Goal: Task Accomplishment & Management: Use online tool/utility

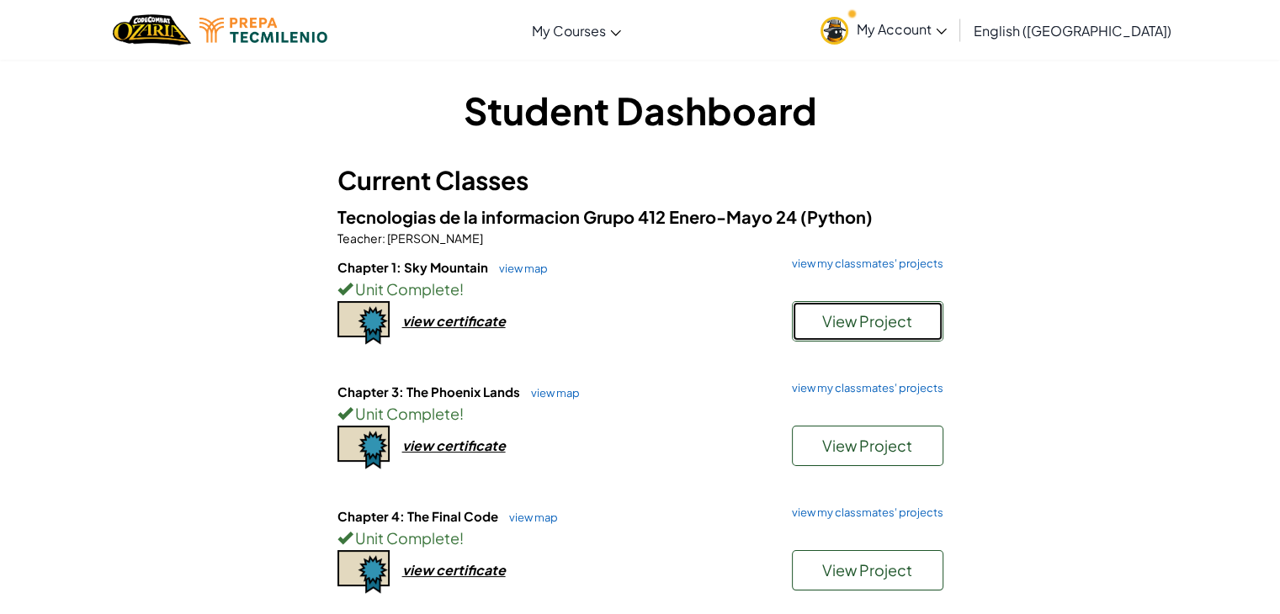
click at [832, 331] on button "View Project" at bounding box center [868, 321] width 152 height 40
click at [525, 265] on link "view map" at bounding box center [519, 268] width 57 height 13
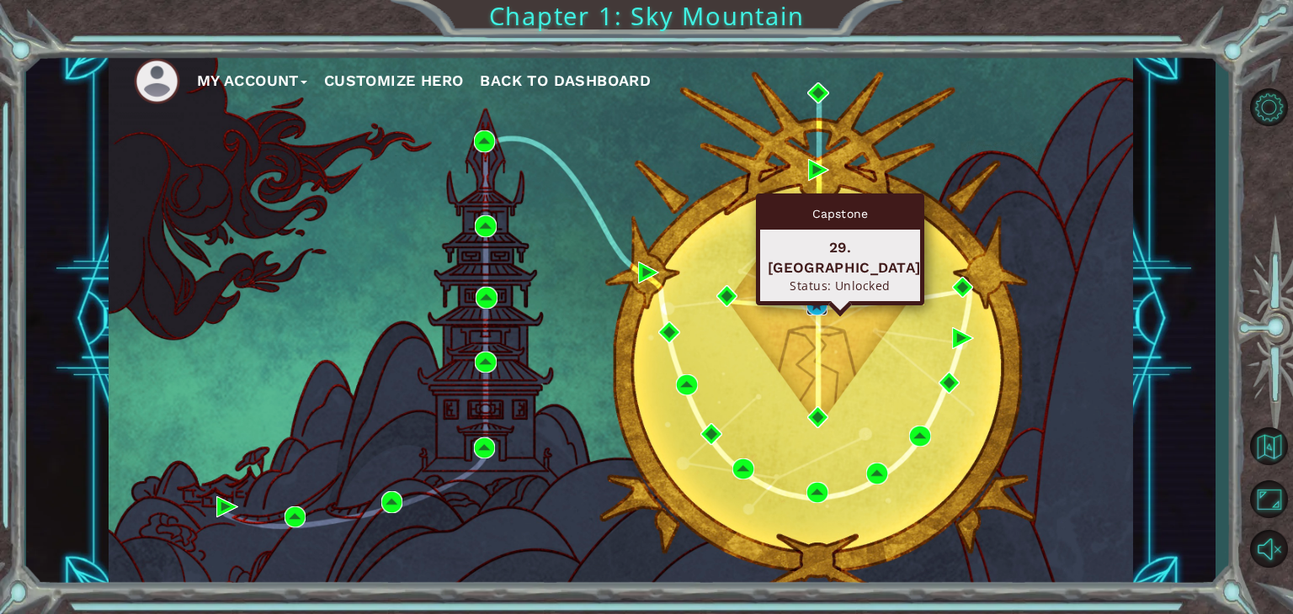
click at [812, 304] on img at bounding box center [817, 305] width 22 height 22
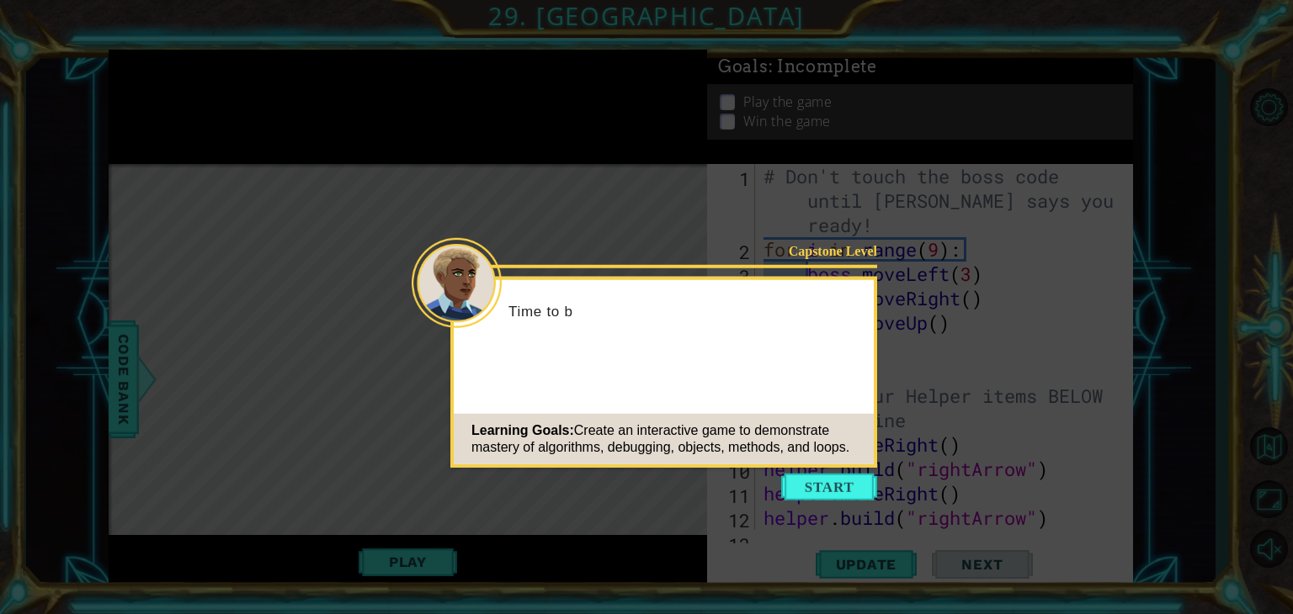
scroll to position [219, 0]
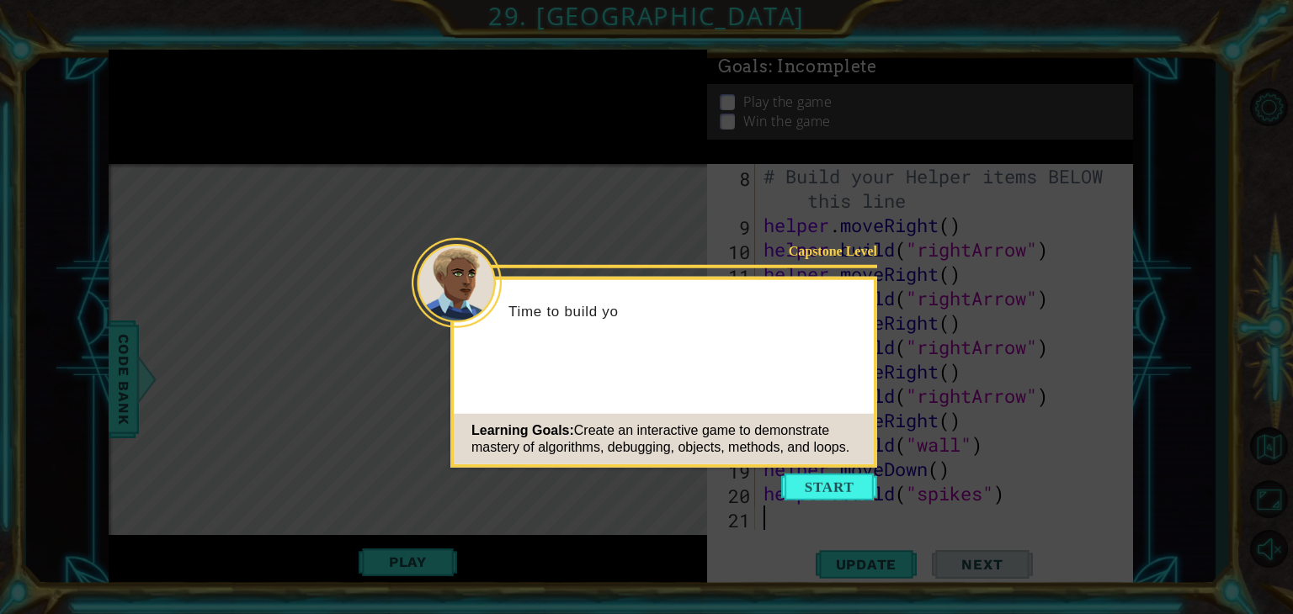
click at [823, 501] on icon at bounding box center [646, 307] width 1293 height 614
click at [823, 488] on button "Start" at bounding box center [829, 487] width 96 height 27
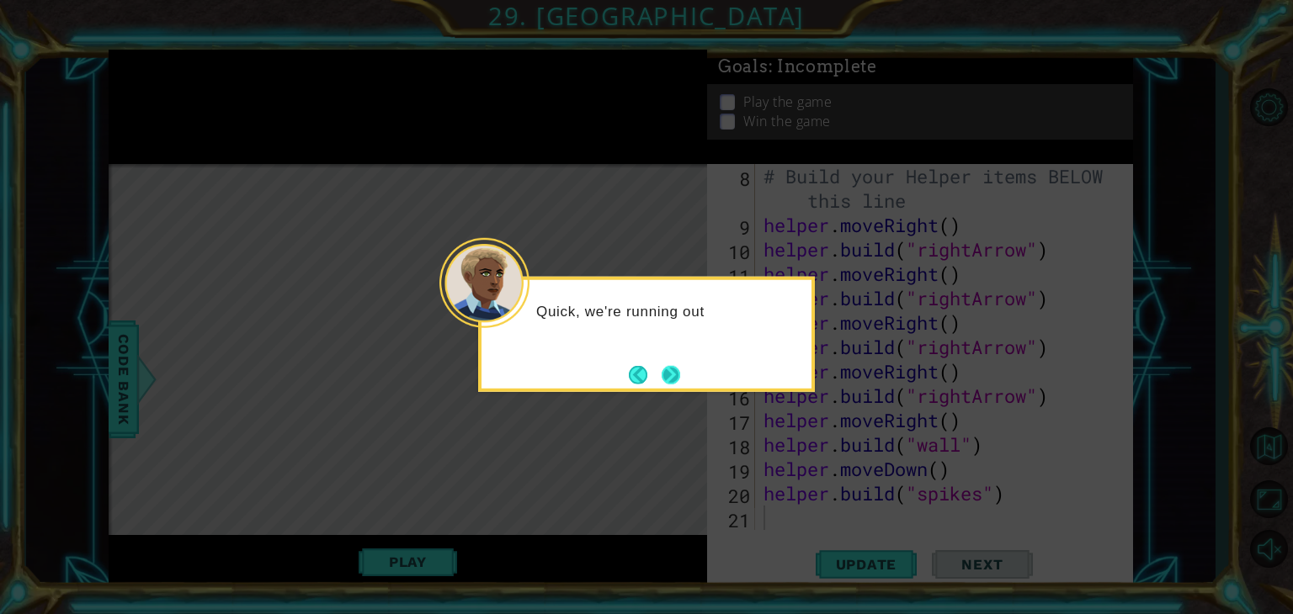
click at [673, 374] on button "Next" at bounding box center [671, 374] width 19 height 19
click at [673, 374] on button "Next" at bounding box center [670, 374] width 19 height 19
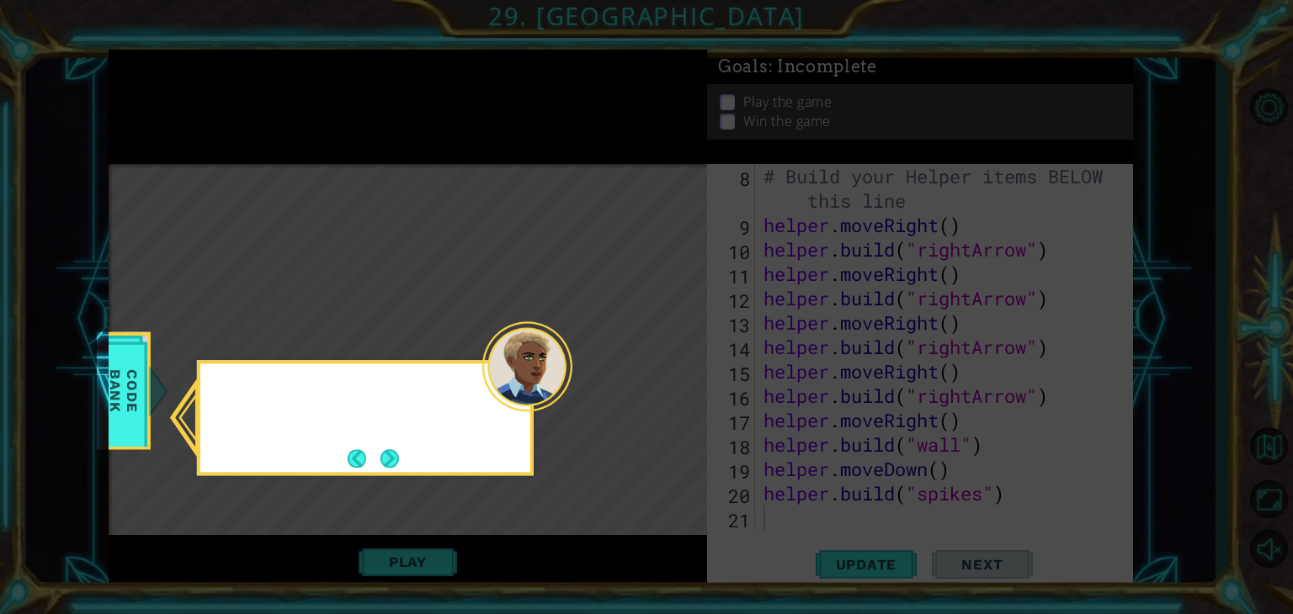
click at [673, 374] on icon at bounding box center [646, 307] width 1293 height 614
click at [399, 456] on button "Next" at bounding box center [389, 458] width 19 height 19
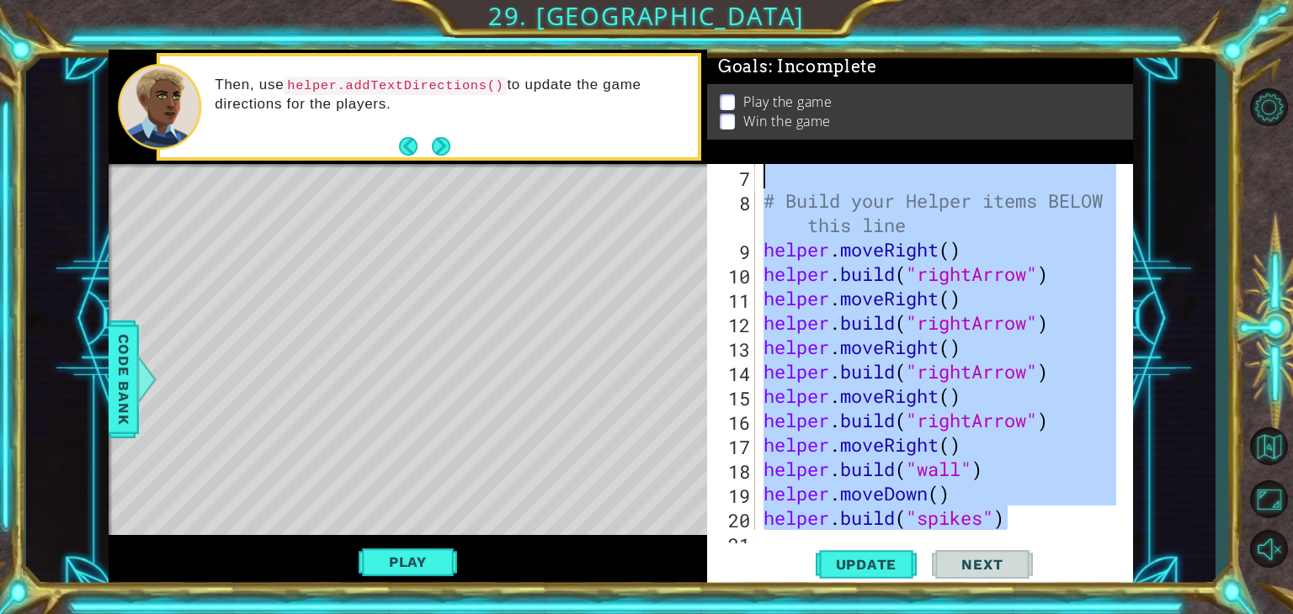
scroll to position [0, 0]
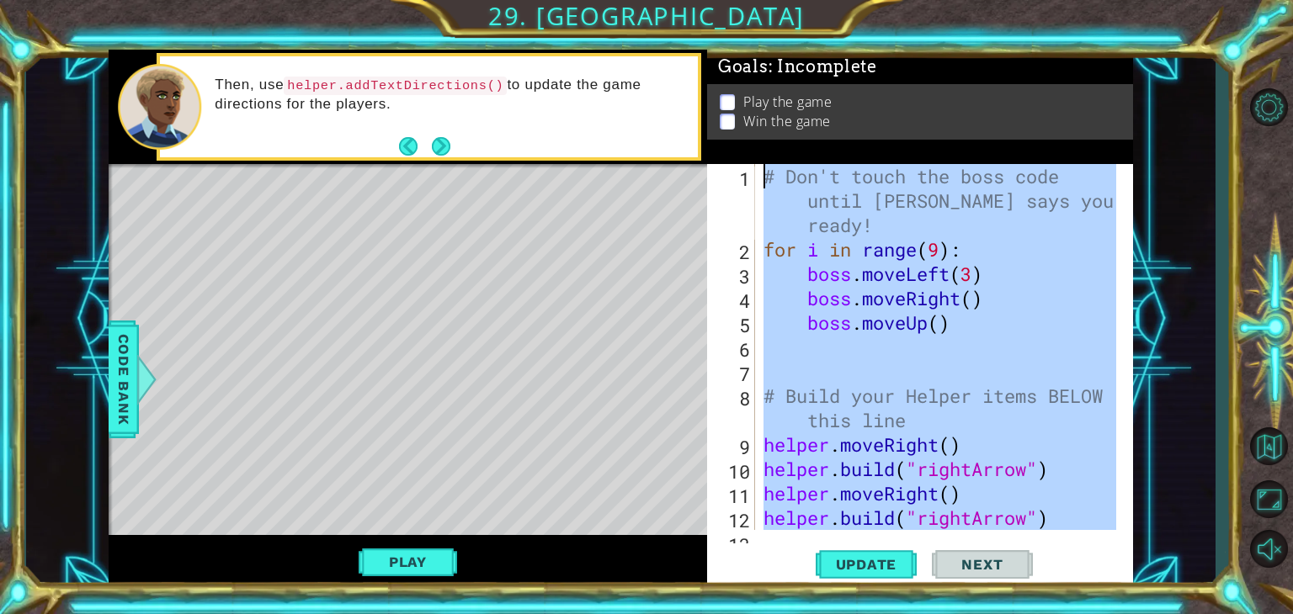
drag, startPoint x: 1022, startPoint y: 506, endPoint x: 635, endPoint y: -38, distance: 667.0
click at [635, 0] on html "1 ההההההההההההההההההההההההההההההההההההההההההההההההההההההההההההההההההההההההההההה…" at bounding box center [646, 307] width 1293 height 614
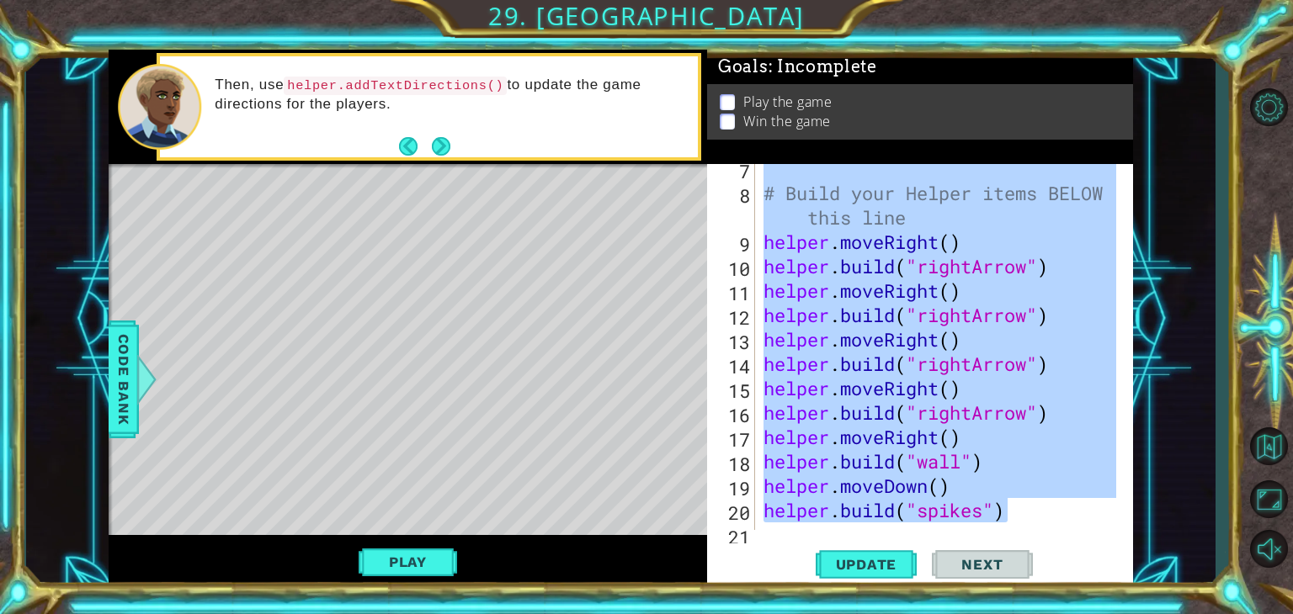
scroll to position [219, 0]
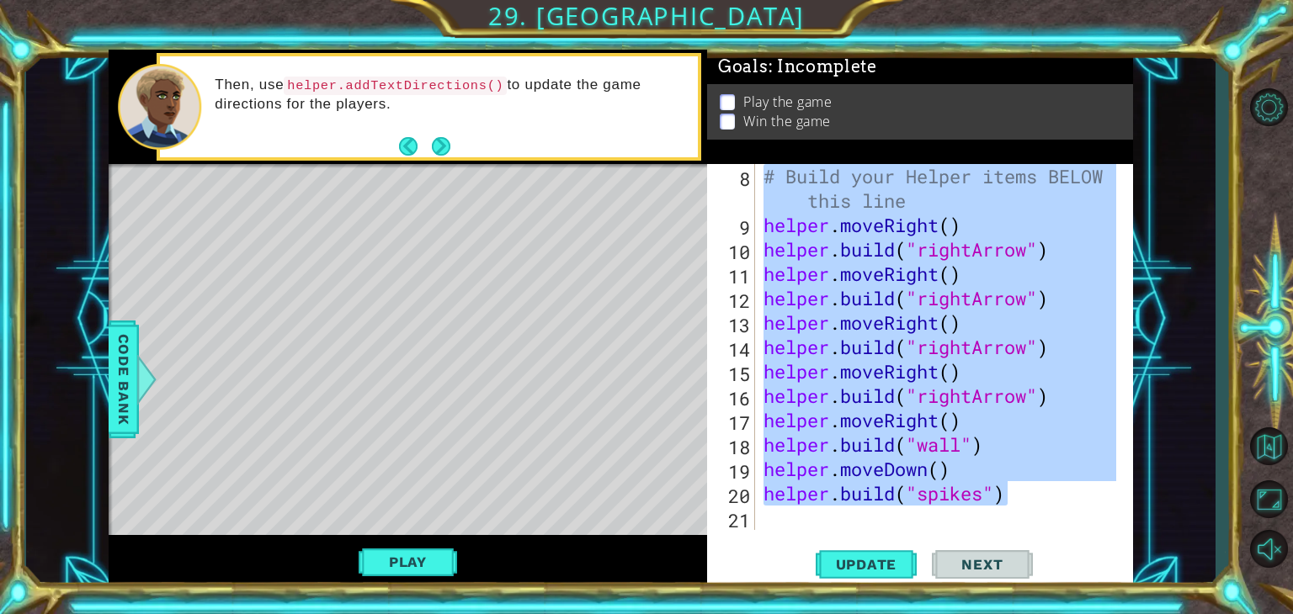
click at [626, 131] on div "Then, use helper.addTextDirections() to update the game directions for the play…" at bounding box center [450, 106] width 495 height 79
click at [1212, 193] on div "1 ההההההההההההההההההההההההההההההההההההההההההההההההההההההההההההההההההההההההההההה…" at bounding box center [620, 319] width 1189 height 540
click at [996, 562] on span "Next" at bounding box center [981, 564] width 75 height 17
type textarea "# Don't touch the boss code until [PERSON_NAME] says you're ready!"
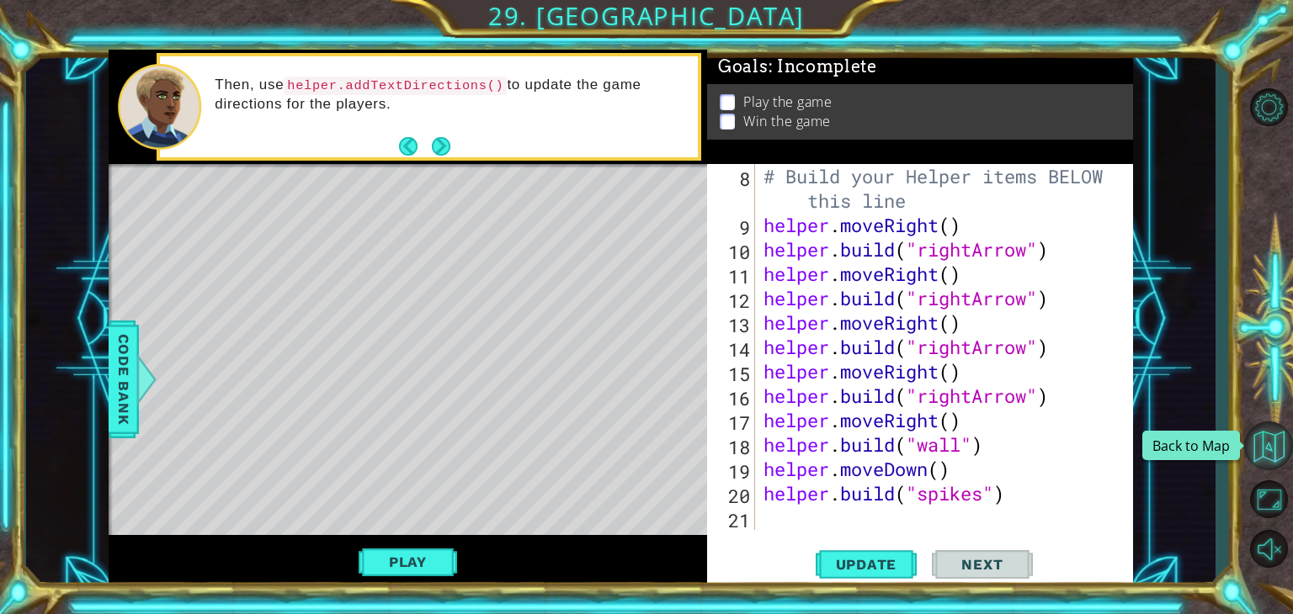
click at [1281, 445] on button "Back to Map" at bounding box center [1268, 446] width 49 height 49
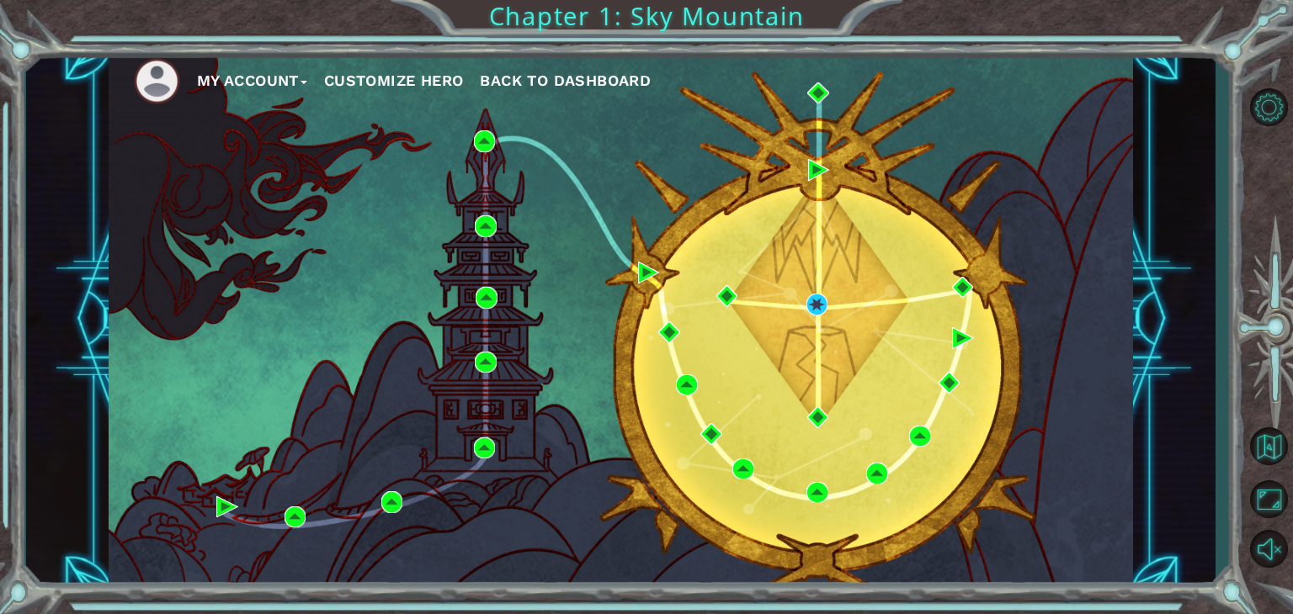
click at [603, 77] on span "Back to Dashboard" at bounding box center [565, 81] width 171 height 18
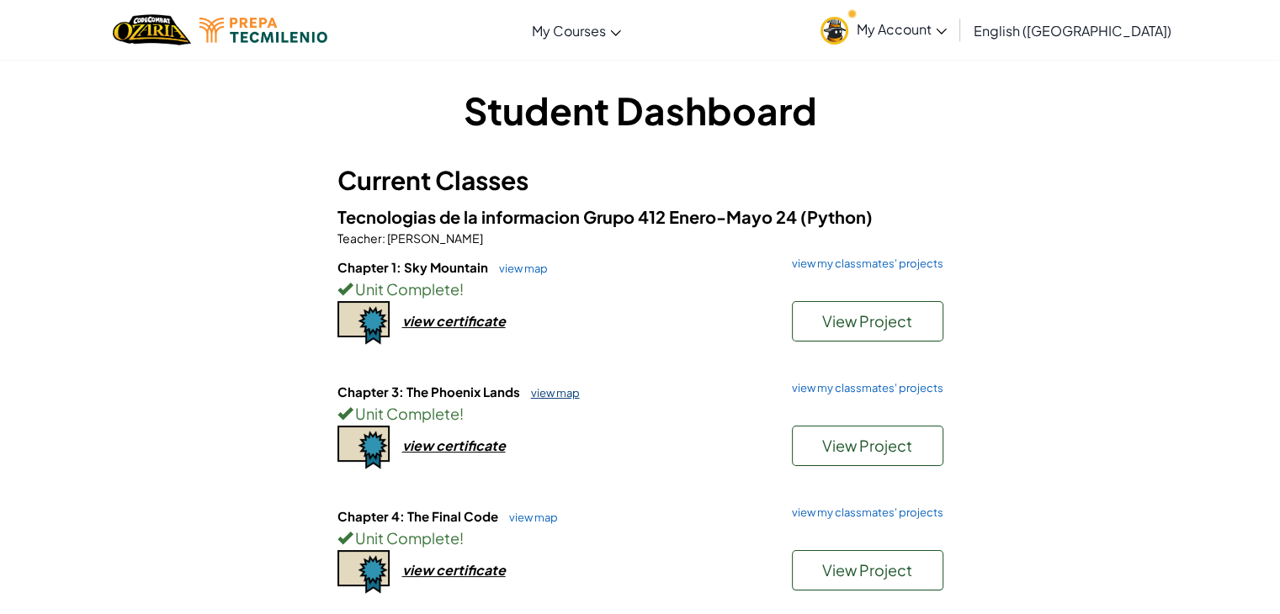
click at [547, 390] on link "view map" at bounding box center [551, 392] width 57 height 13
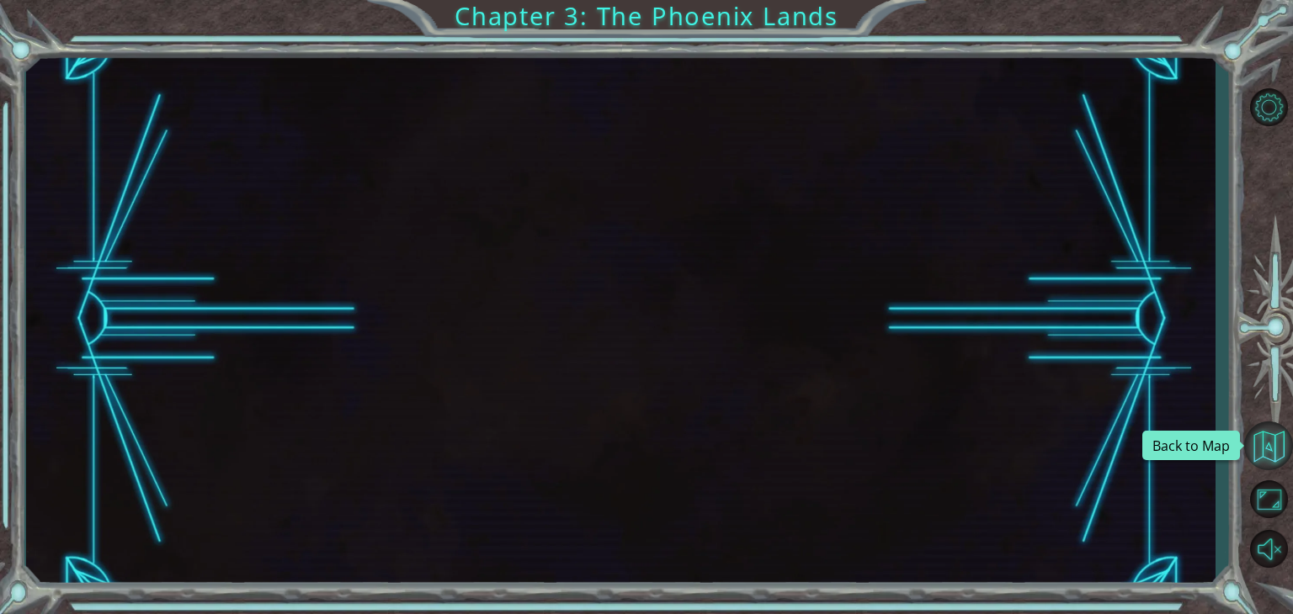
click at [1283, 452] on button "Back to Map" at bounding box center [1268, 446] width 49 height 49
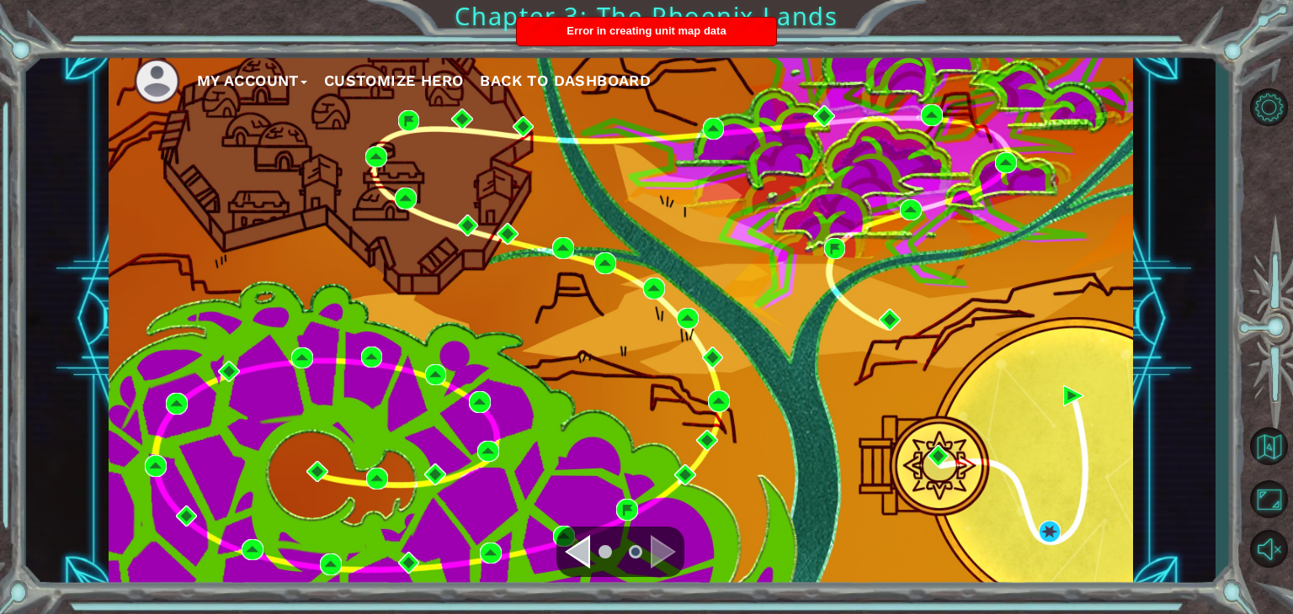
click at [530, 78] on span "Back to Dashboard" at bounding box center [565, 81] width 171 height 18
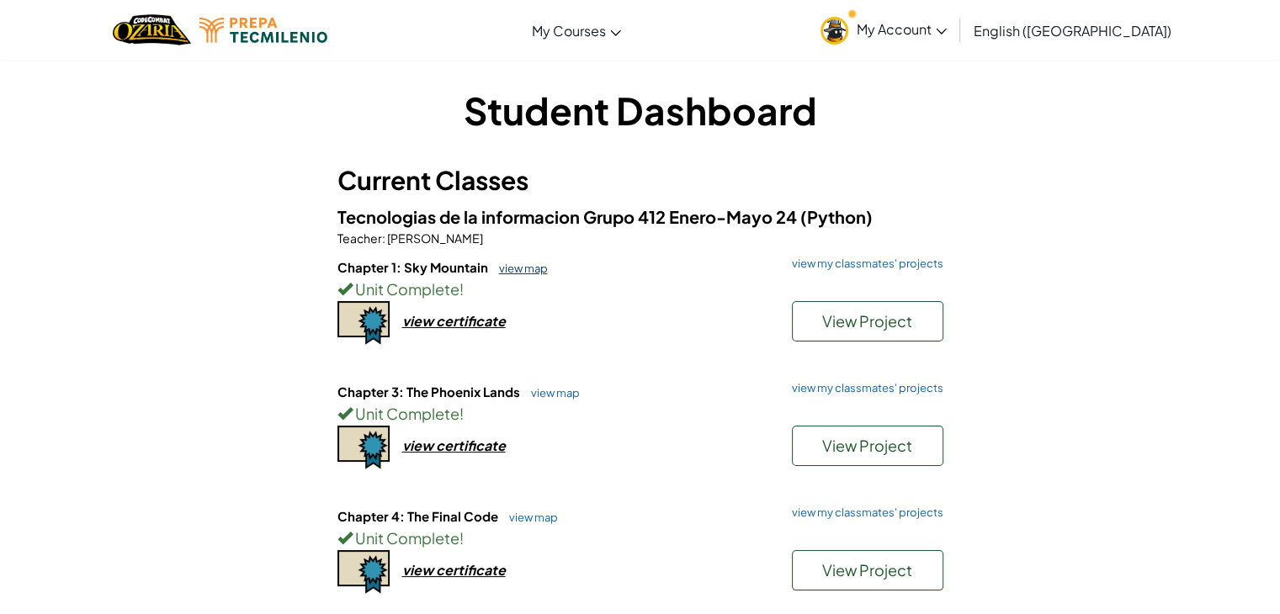
click at [524, 263] on link "view map" at bounding box center [519, 268] width 57 height 13
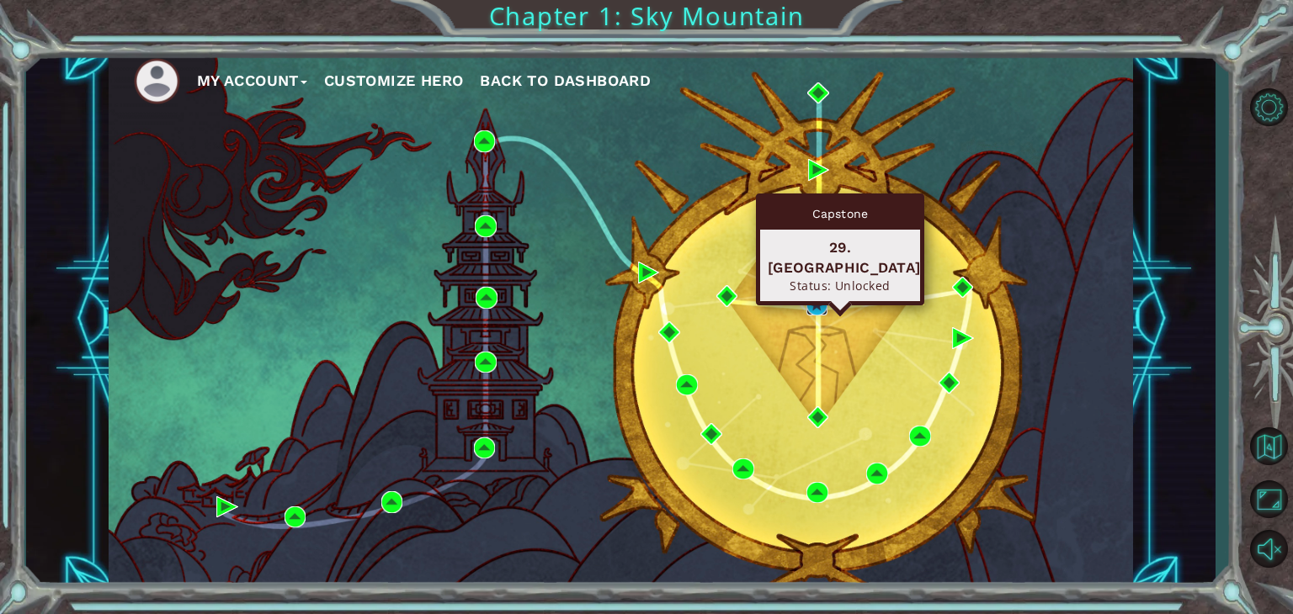
click at [824, 301] on img at bounding box center [817, 305] width 22 height 22
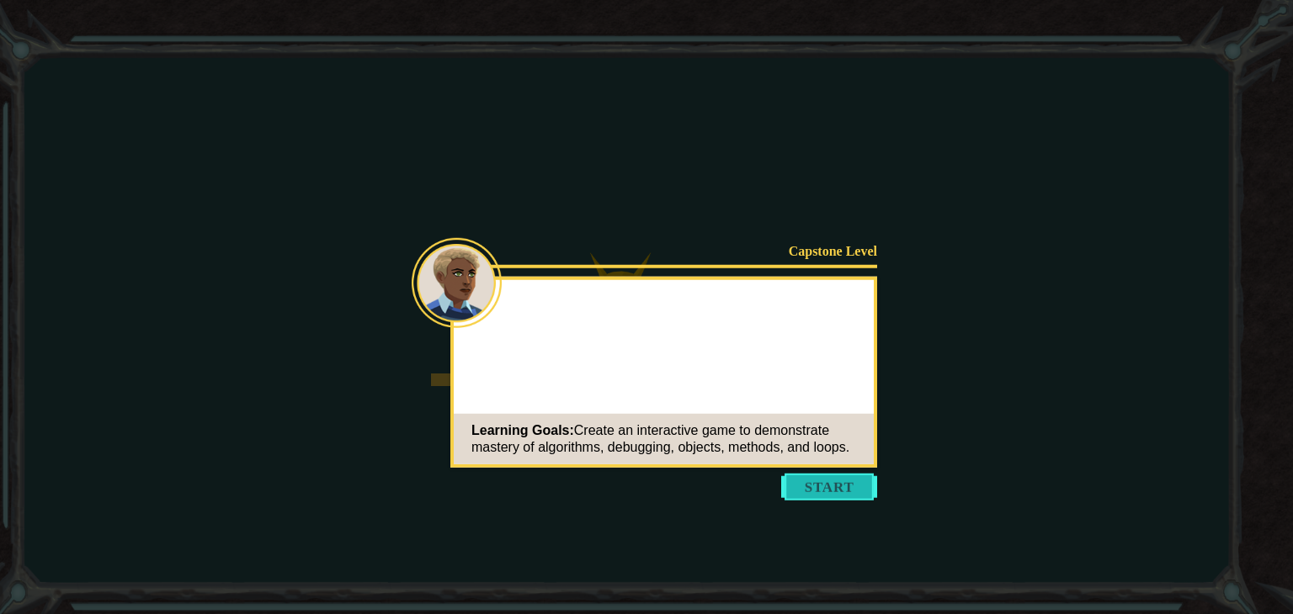
click at [848, 492] on button "Start" at bounding box center [829, 487] width 96 height 27
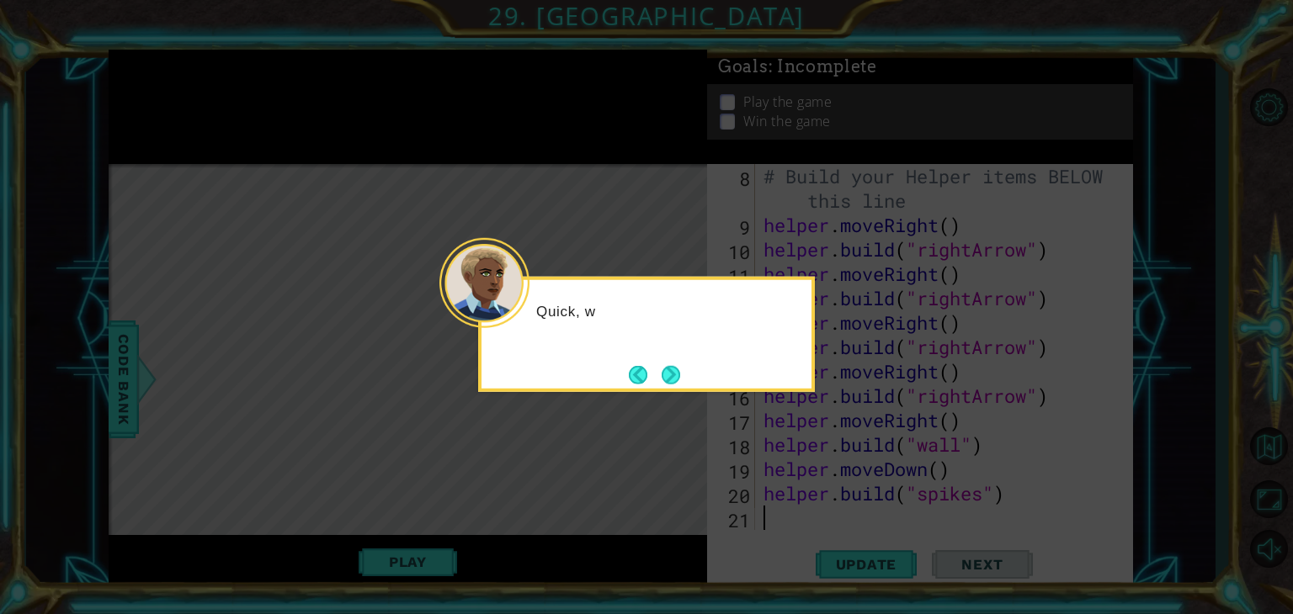
scroll to position [219, 0]
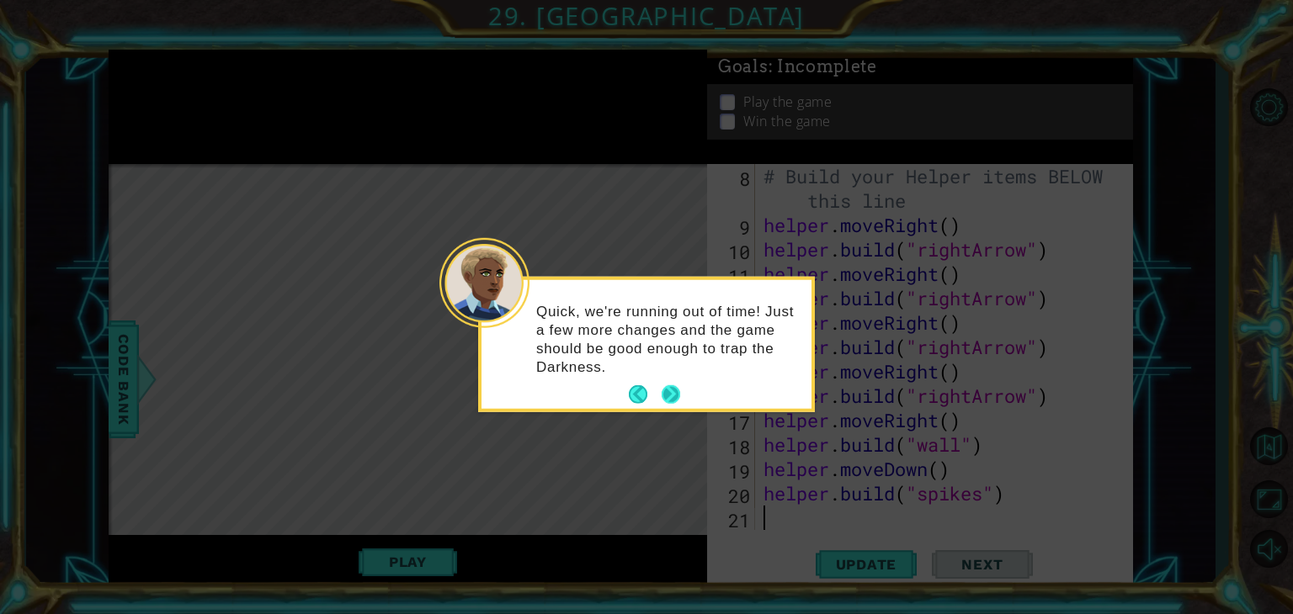
click at [667, 385] on footer at bounding box center [654, 394] width 51 height 25
drag, startPoint x: 667, startPoint y: 385, endPoint x: 674, endPoint y: 397, distance: 14.7
click at [674, 397] on button "Next" at bounding box center [671, 395] width 22 height 22
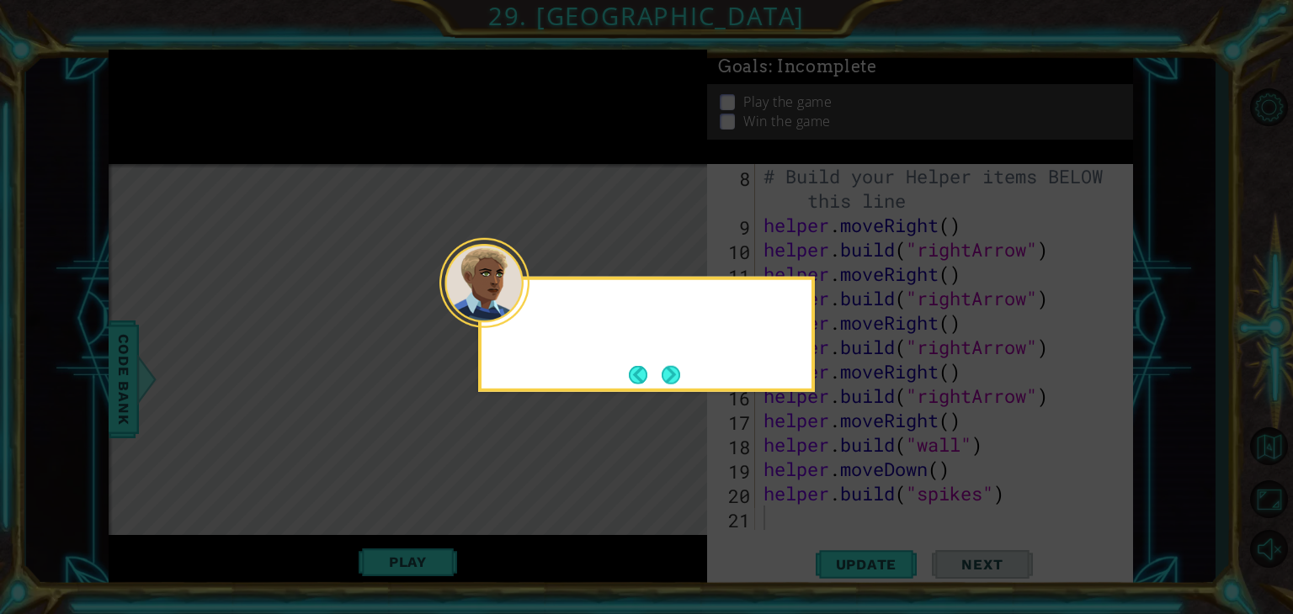
click at [674, 397] on icon at bounding box center [646, 307] width 1293 height 614
click at [664, 368] on button "Next" at bounding box center [671, 375] width 24 height 24
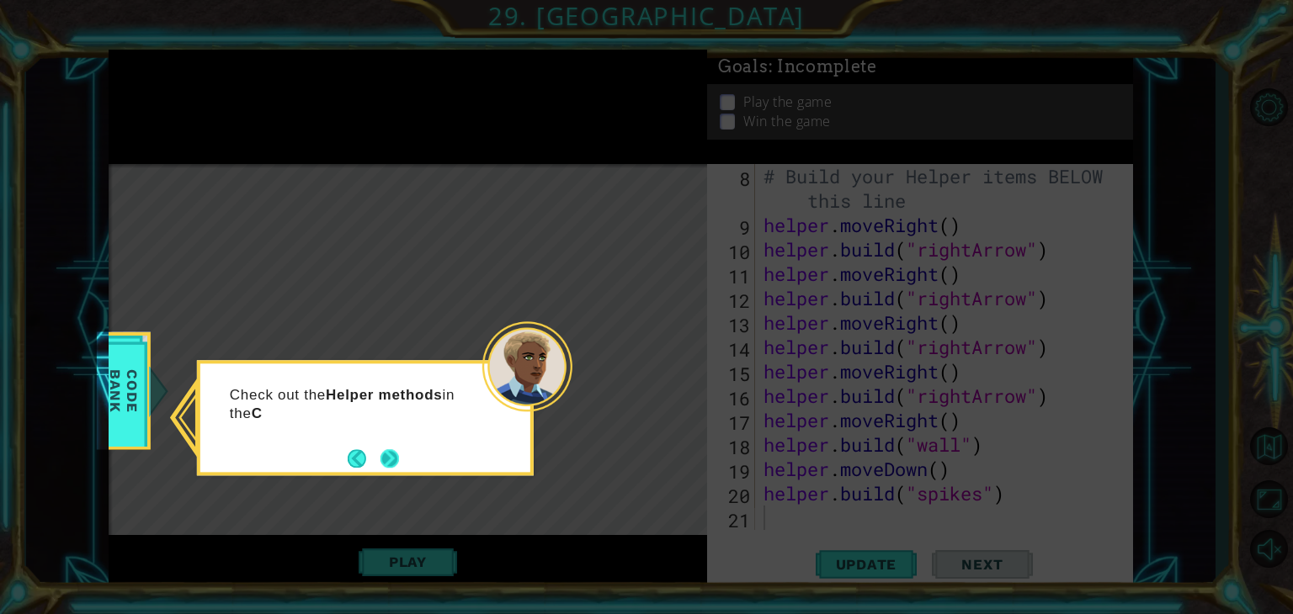
click at [391, 459] on button "Next" at bounding box center [389, 458] width 19 height 19
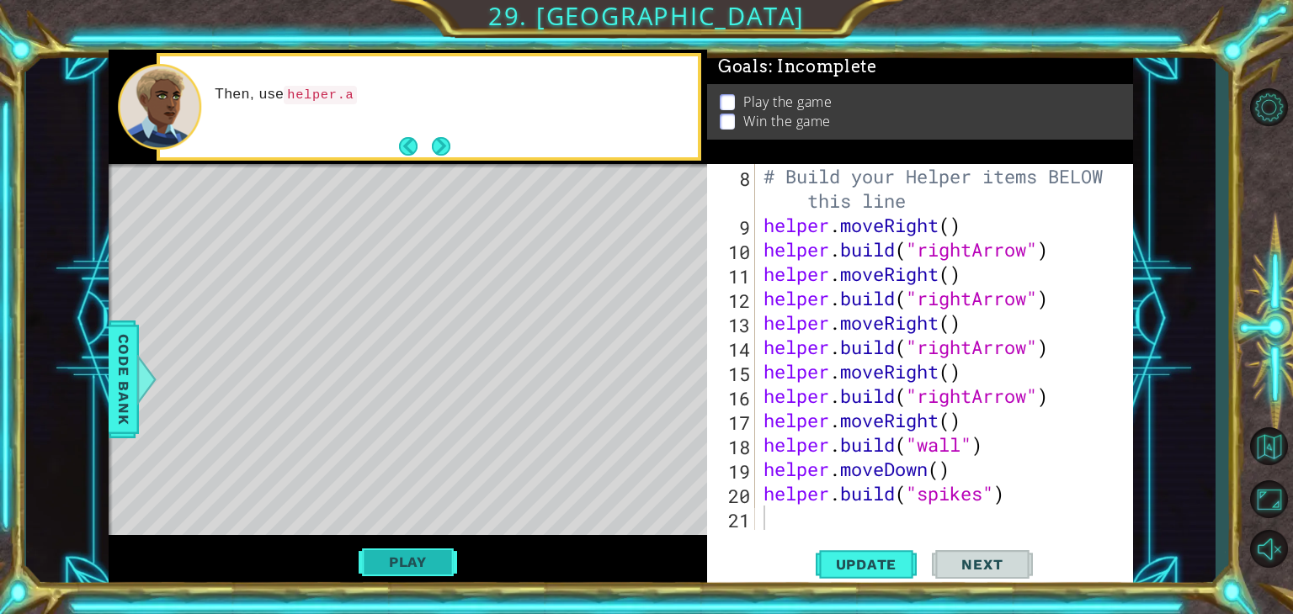
click at [441, 576] on button "Play" at bounding box center [408, 562] width 98 height 32
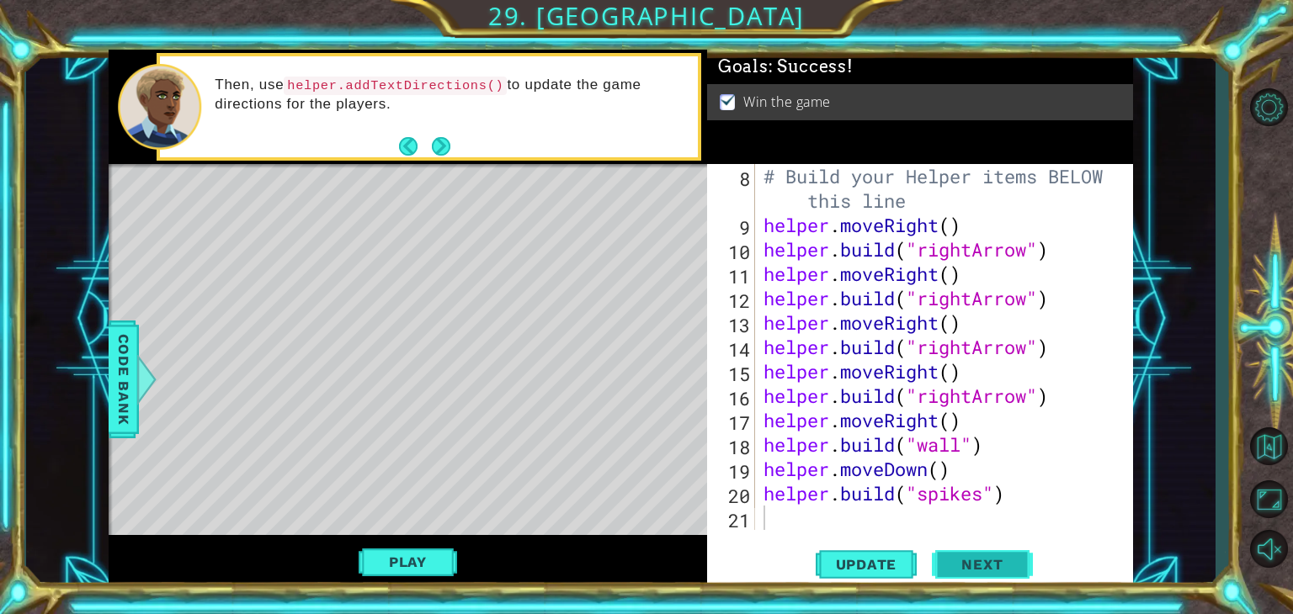
click at [975, 563] on span "Next" at bounding box center [981, 565] width 75 height 17
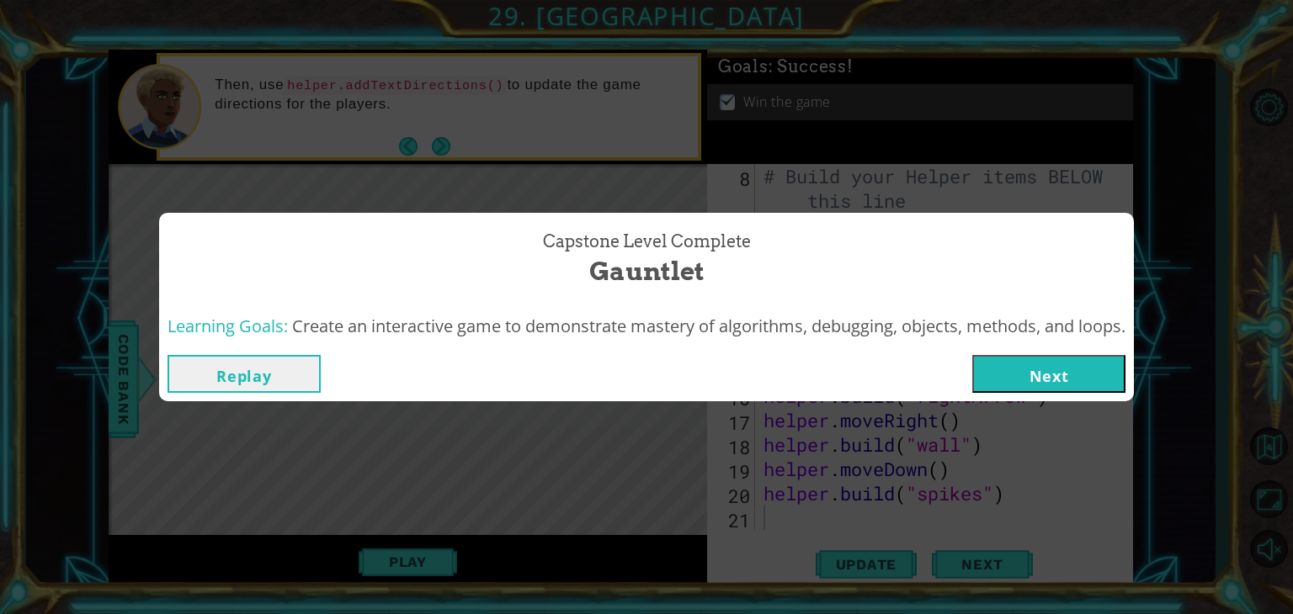
click at [1098, 369] on button "Next" at bounding box center [1048, 374] width 153 height 38
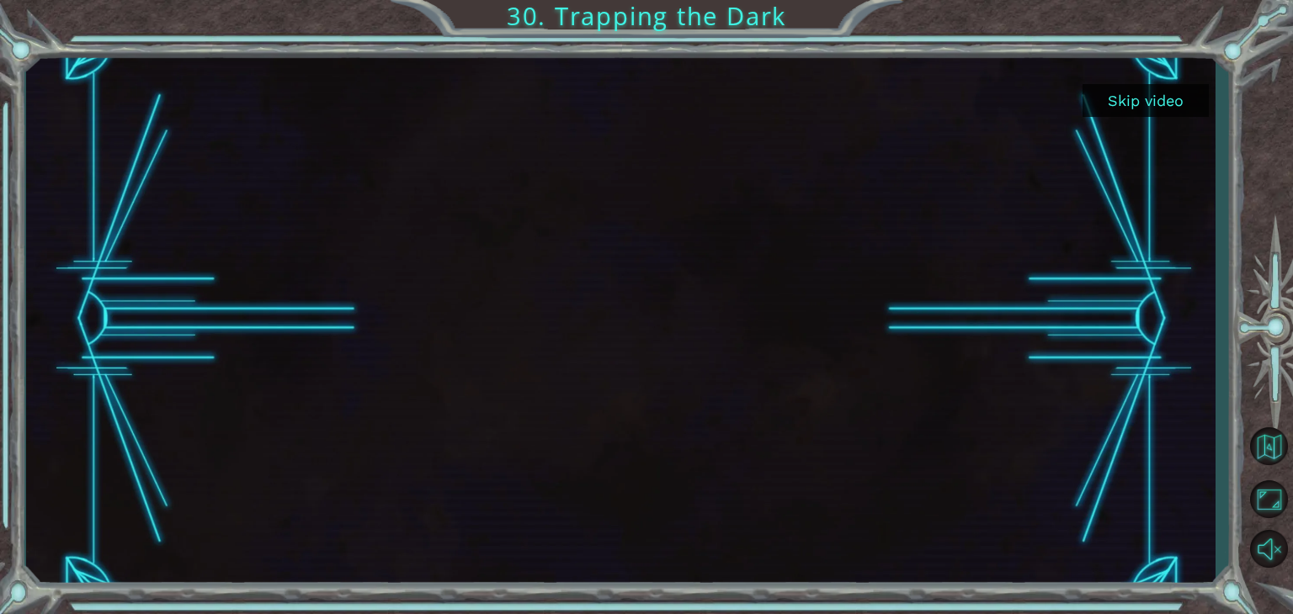
click at [1145, 88] on button "Skip video" at bounding box center [1145, 100] width 126 height 33
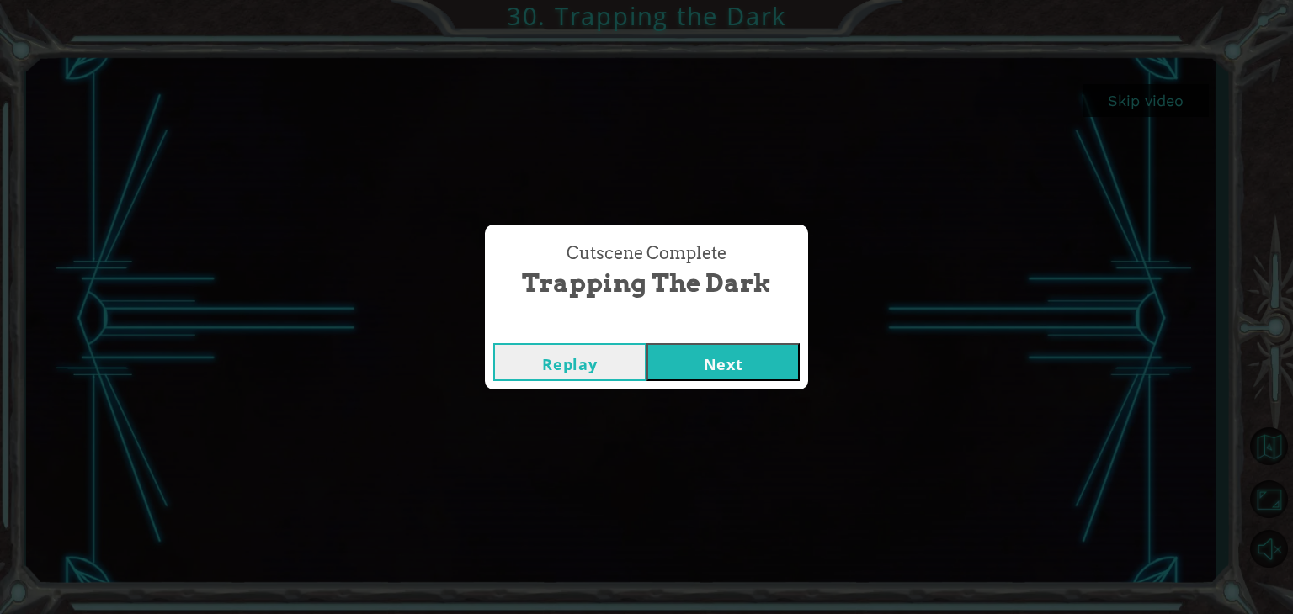
click at [699, 354] on button "Next" at bounding box center [722, 362] width 153 height 38
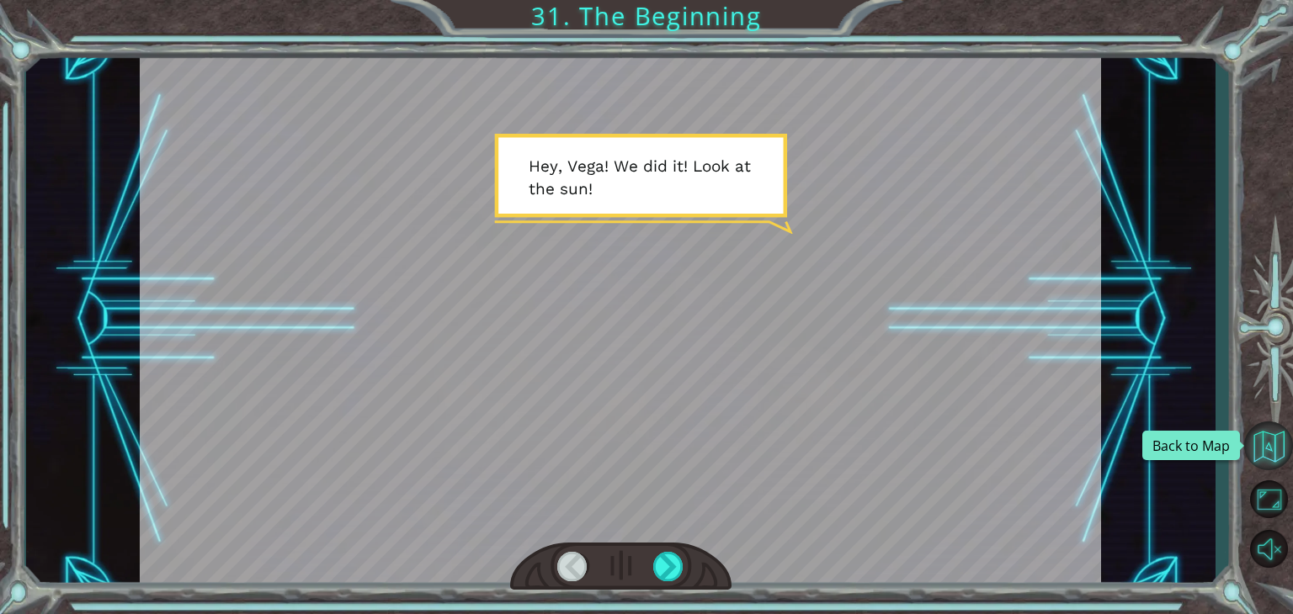
click at [1271, 433] on button "Back to Map" at bounding box center [1268, 446] width 49 height 49
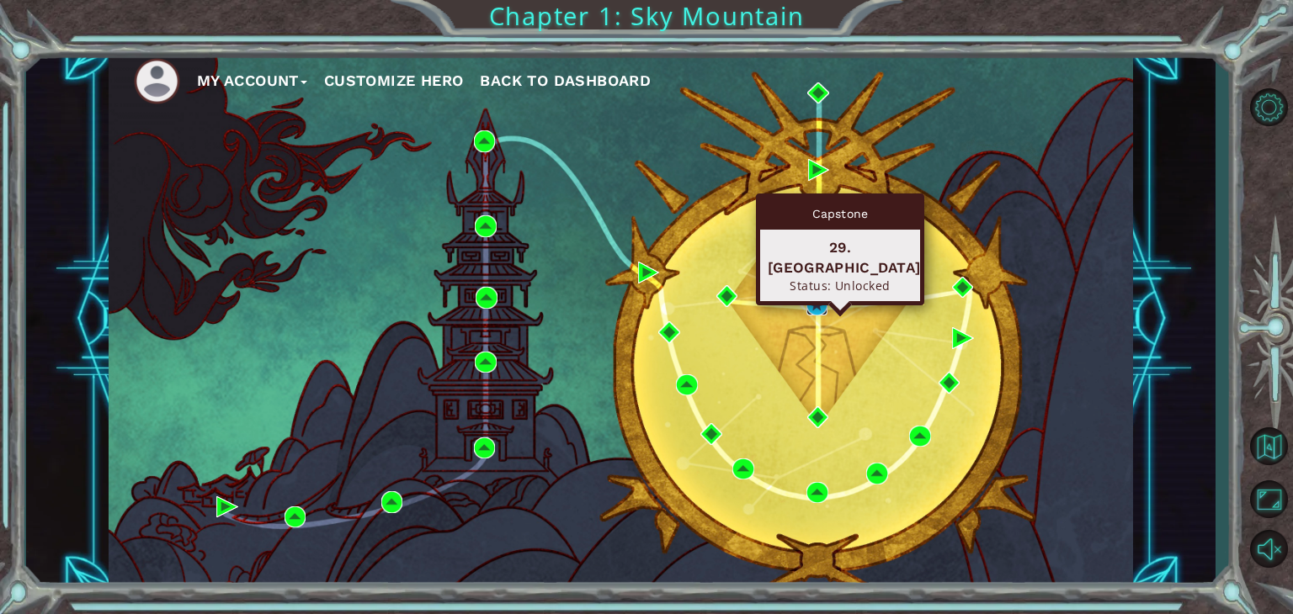
click at [811, 302] on img at bounding box center [817, 305] width 22 height 22
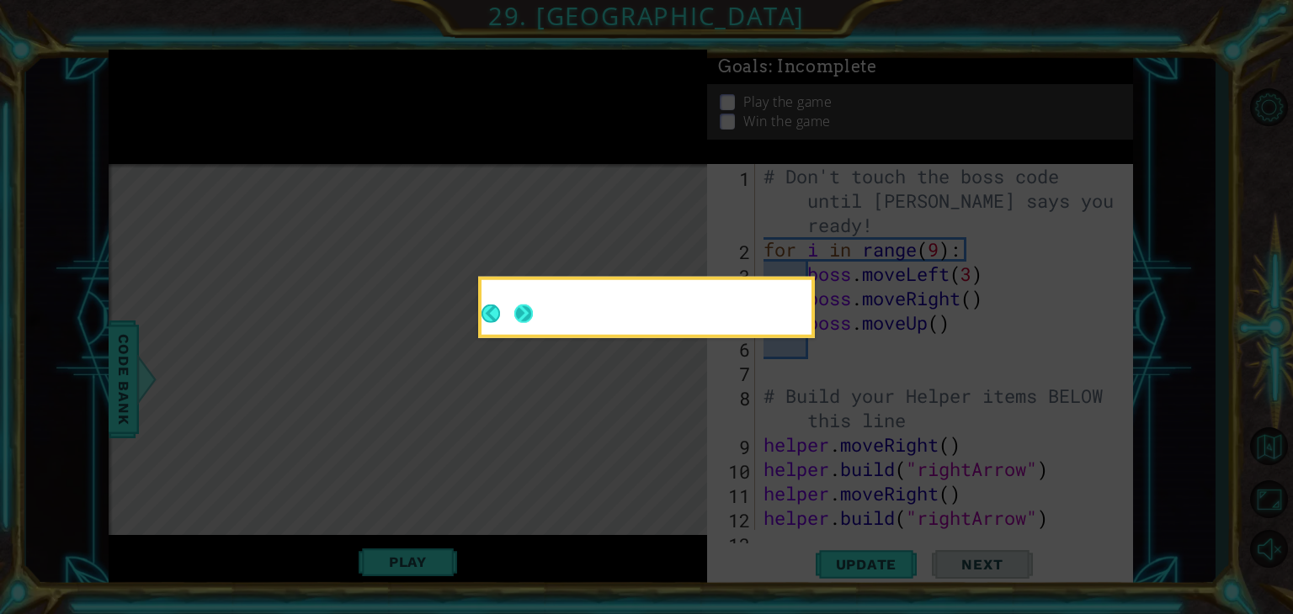
click at [527, 316] on button "Next" at bounding box center [522, 313] width 19 height 19
click at [527, 316] on icon at bounding box center [646, 307] width 1293 height 614
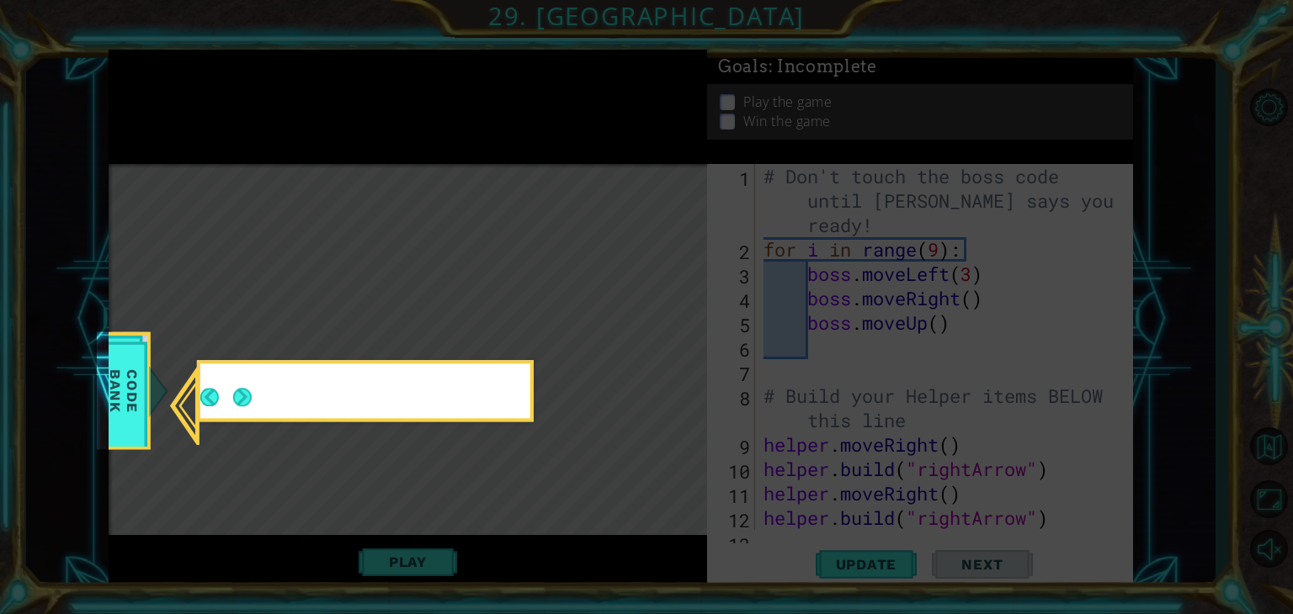
click at [527, 316] on icon at bounding box center [646, 307] width 1293 height 614
click at [249, 398] on div at bounding box center [365, 391] width 330 height 55
click at [249, 398] on div at bounding box center [365, 394] width 330 height 48
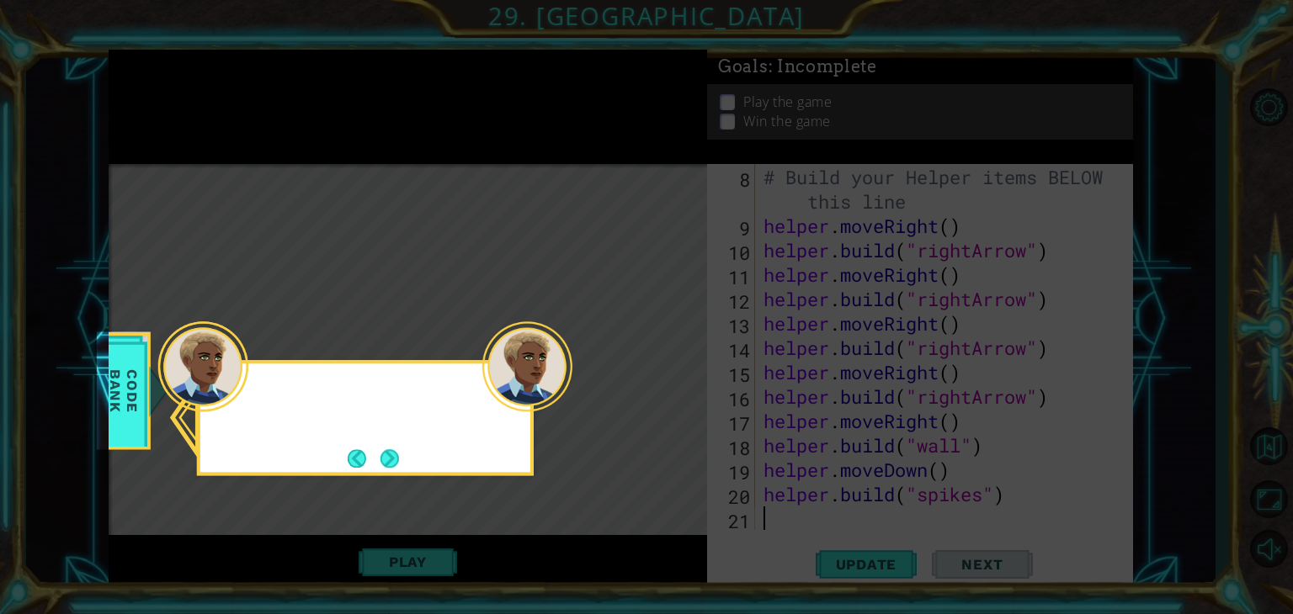
click at [377, 448] on footer at bounding box center [373, 458] width 51 height 25
click at [380, 450] on button "Next" at bounding box center [389, 458] width 19 height 19
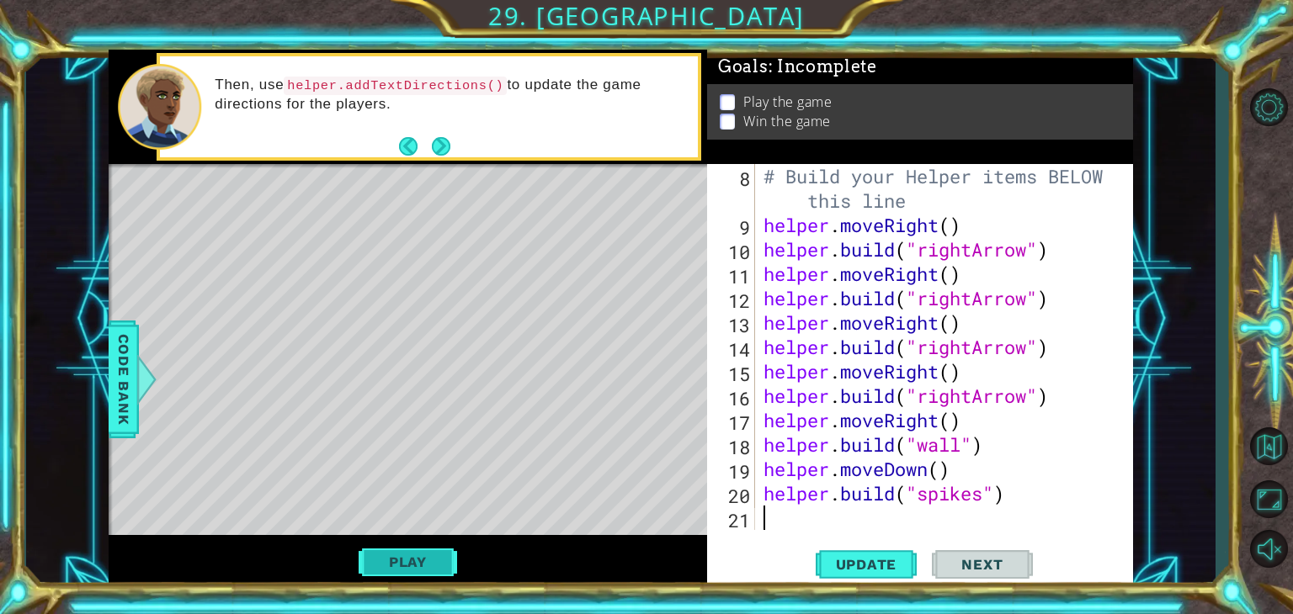
click at [412, 546] on button "Play" at bounding box center [408, 562] width 98 height 32
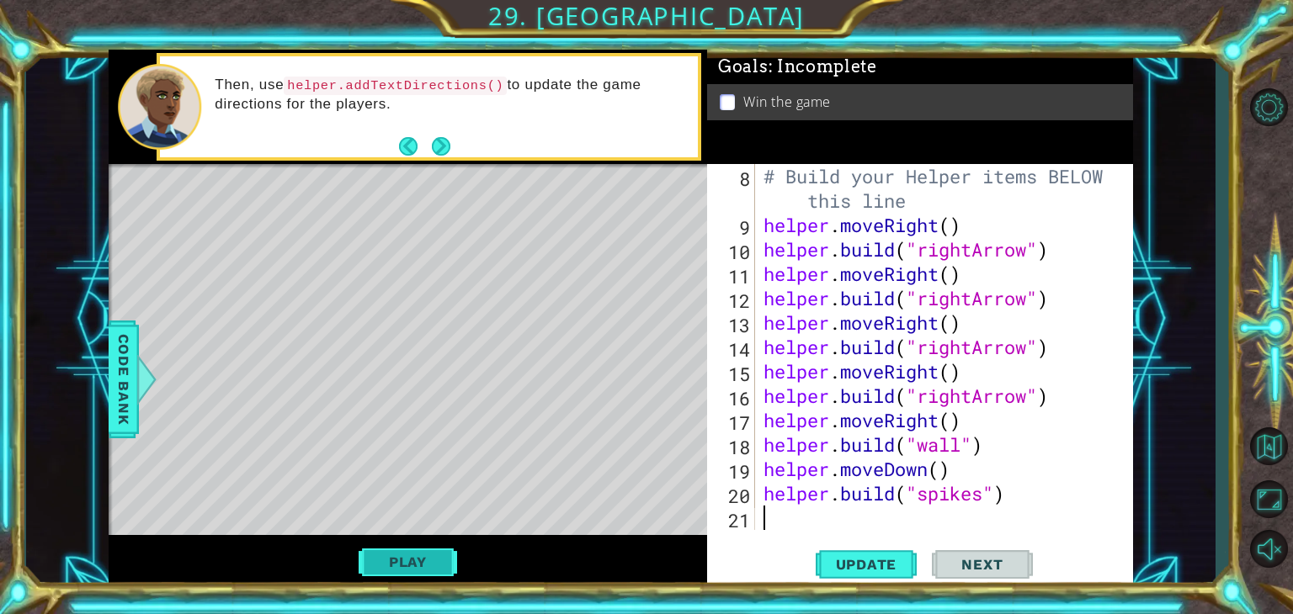
click at [432, 556] on div "helper methods moveLeft(steps) moveRight(steps) moveUp(steps) moveDown(steps) b…" at bounding box center [621, 320] width 1024 height 540
click at [432, 556] on button "Play" at bounding box center [408, 562] width 98 height 32
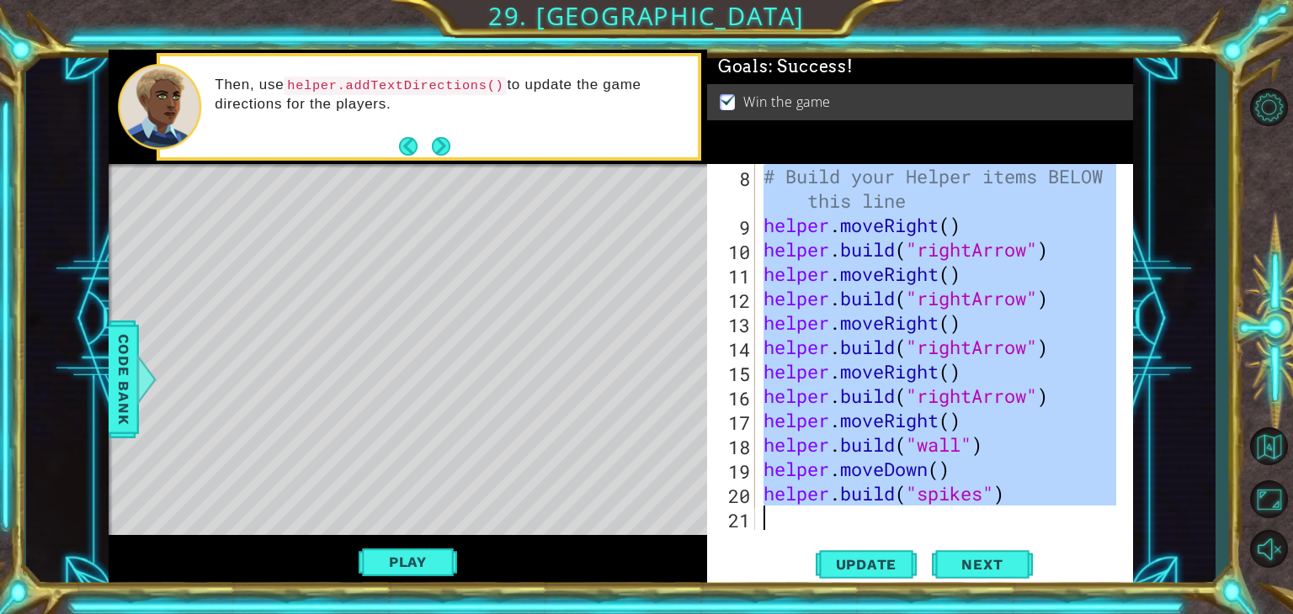
drag, startPoint x: 763, startPoint y: 168, endPoint x: 1089, endPoint y: 653, distance: 584.6
click at [1089, 614] on html "1 ההההההההההההההההההההההההההההההההההההההההההההההההההההההההההההההההההההההההההההה…" at bounding box center [646, 307] width 1293 height 614
type textarea "[DOMAIN_NAME]("spikes")"
